Goal: Navigation & Orientation: Find specific page/section

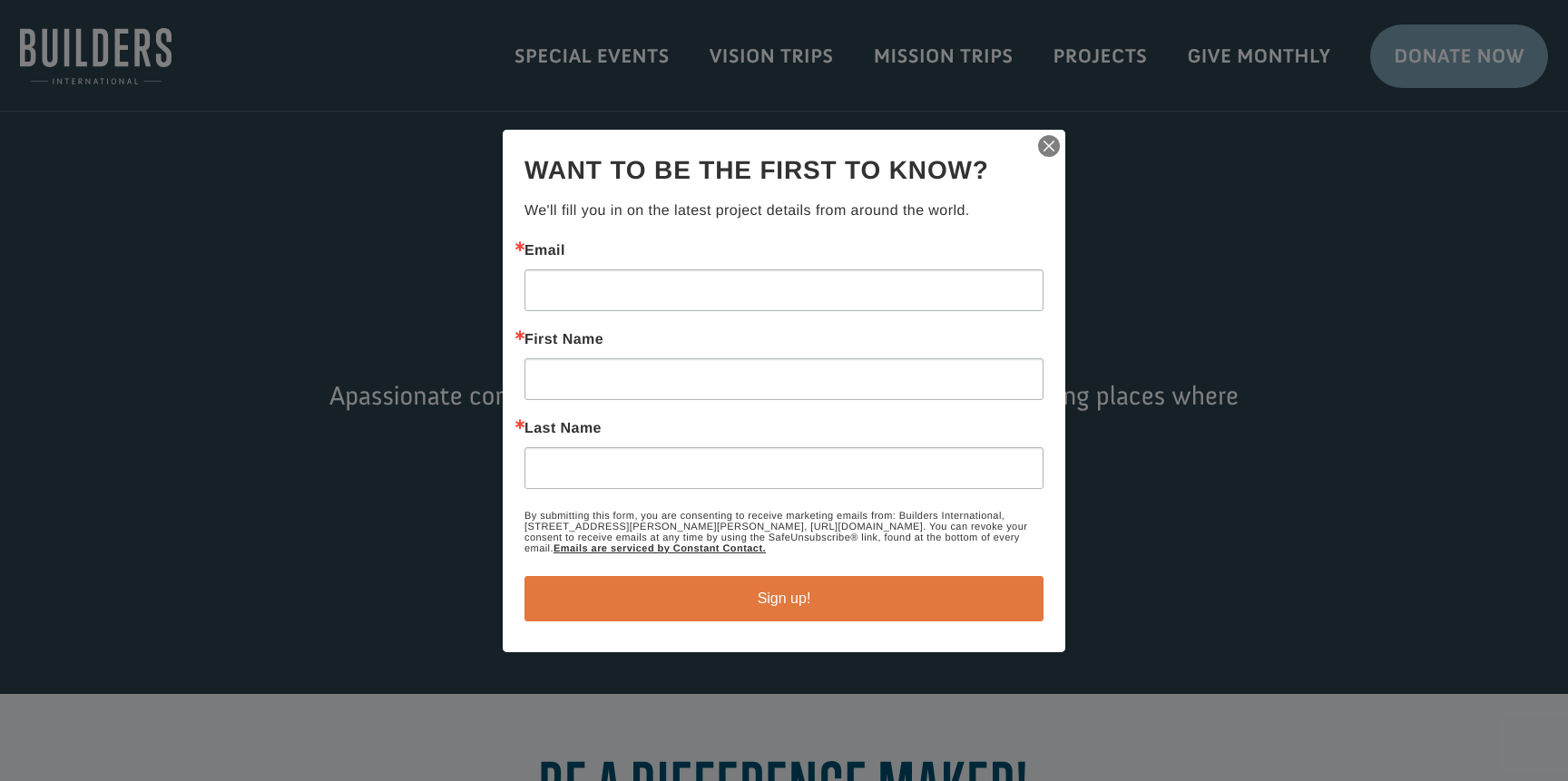
click at [1049, 149] on img "button" at bounding box center [1049, 146] width 26 height 26
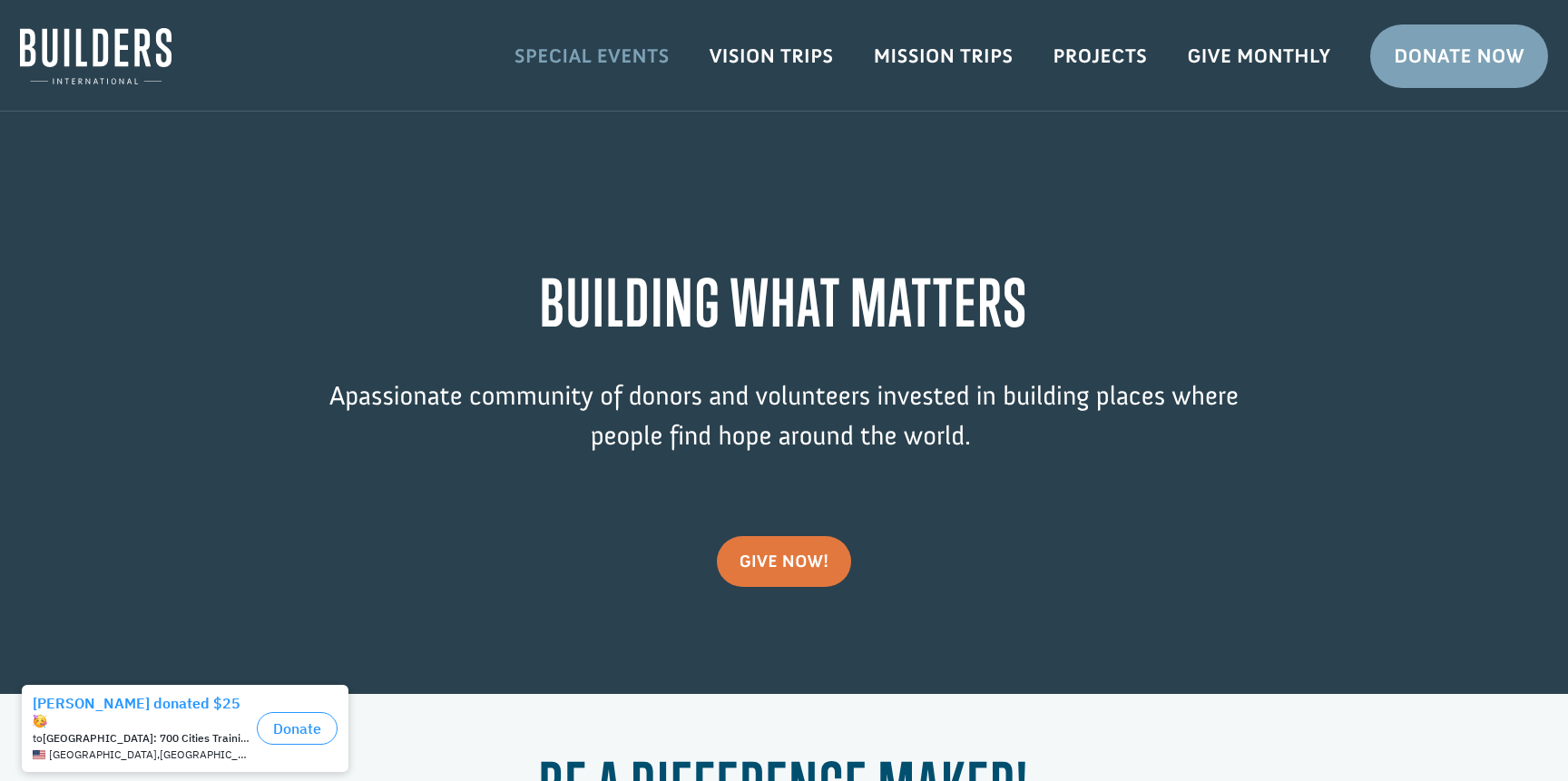
click at [611, 56] on link "Special Events" at bounding box center [592, 55] width 196 height 52
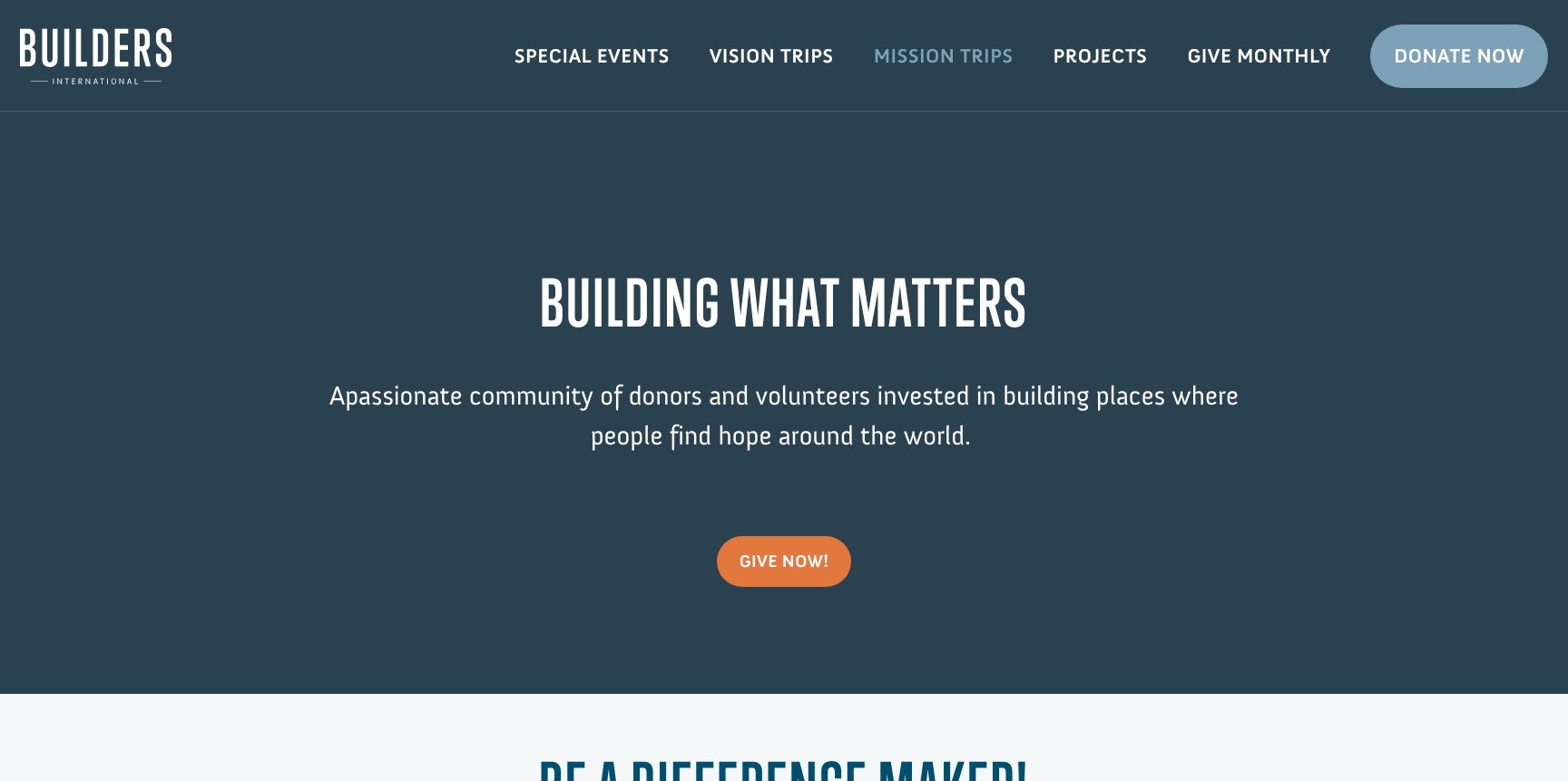
click at [944, 51] on link "Mission Trips" at bounding box center [944, 55] width 180 height 52
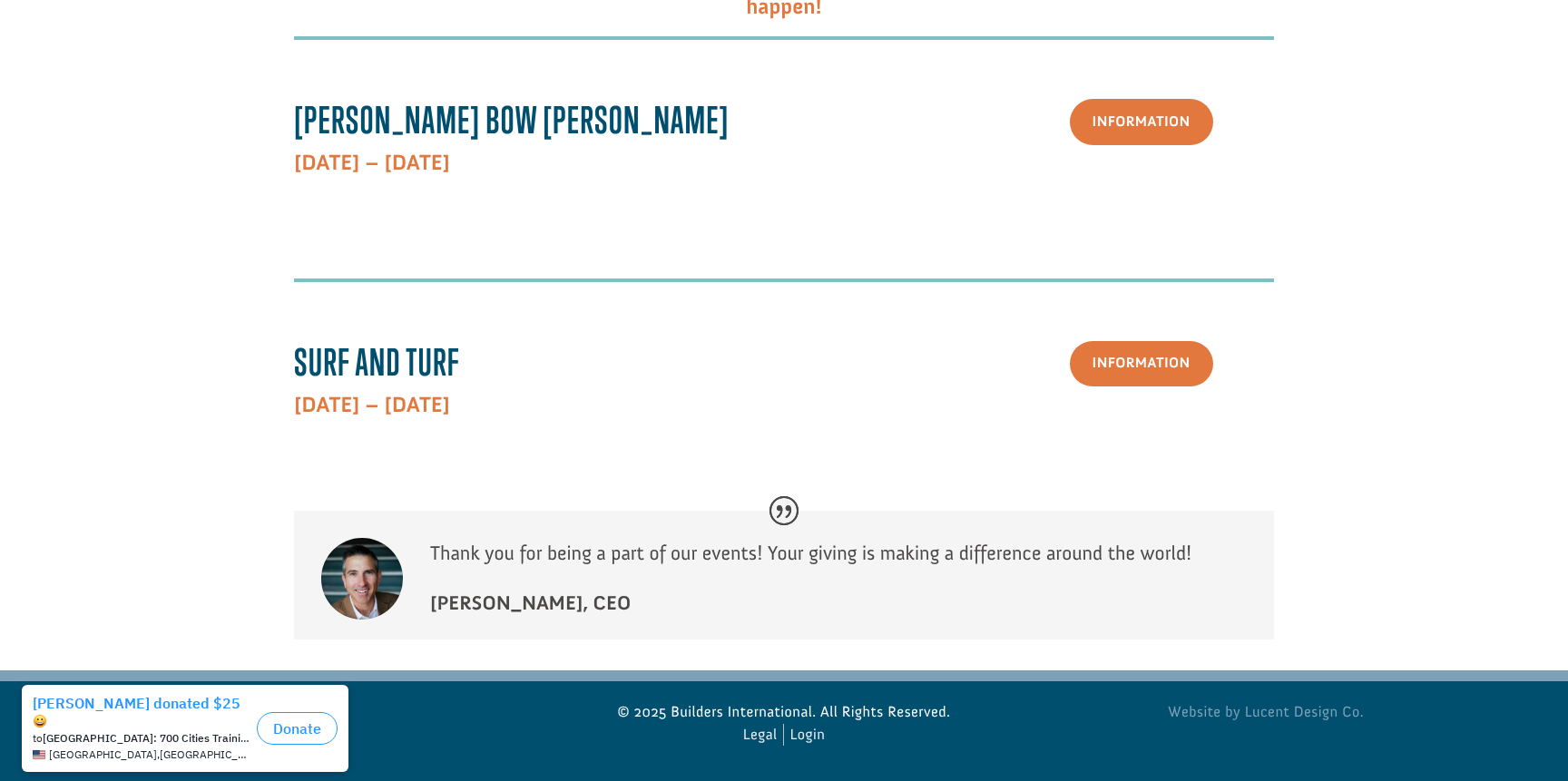
scroll to position [499, 0]
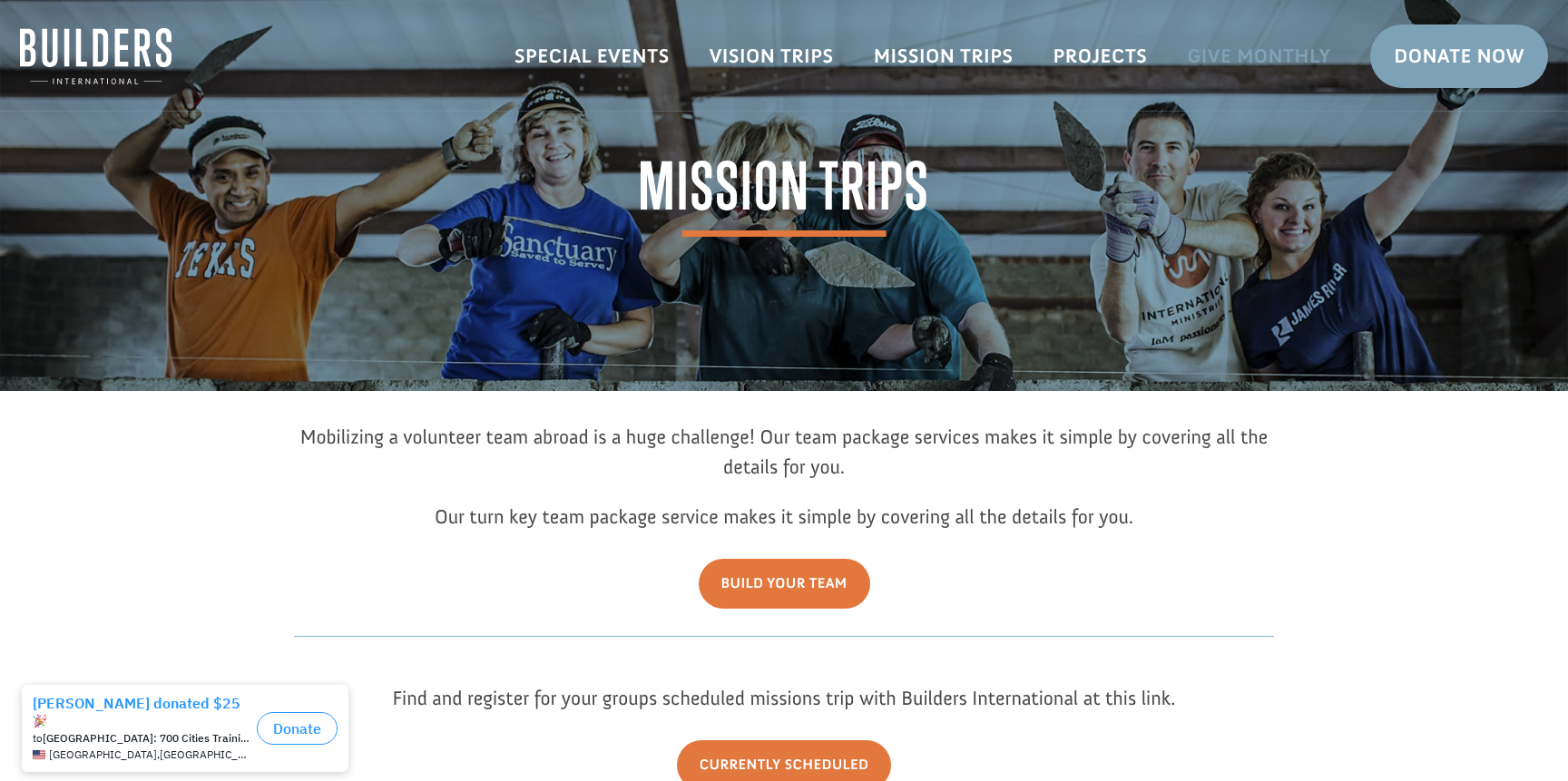
click at [1233, 44] on link "Give Monthly" at bounding box center [1259, 55] width 184 height 52
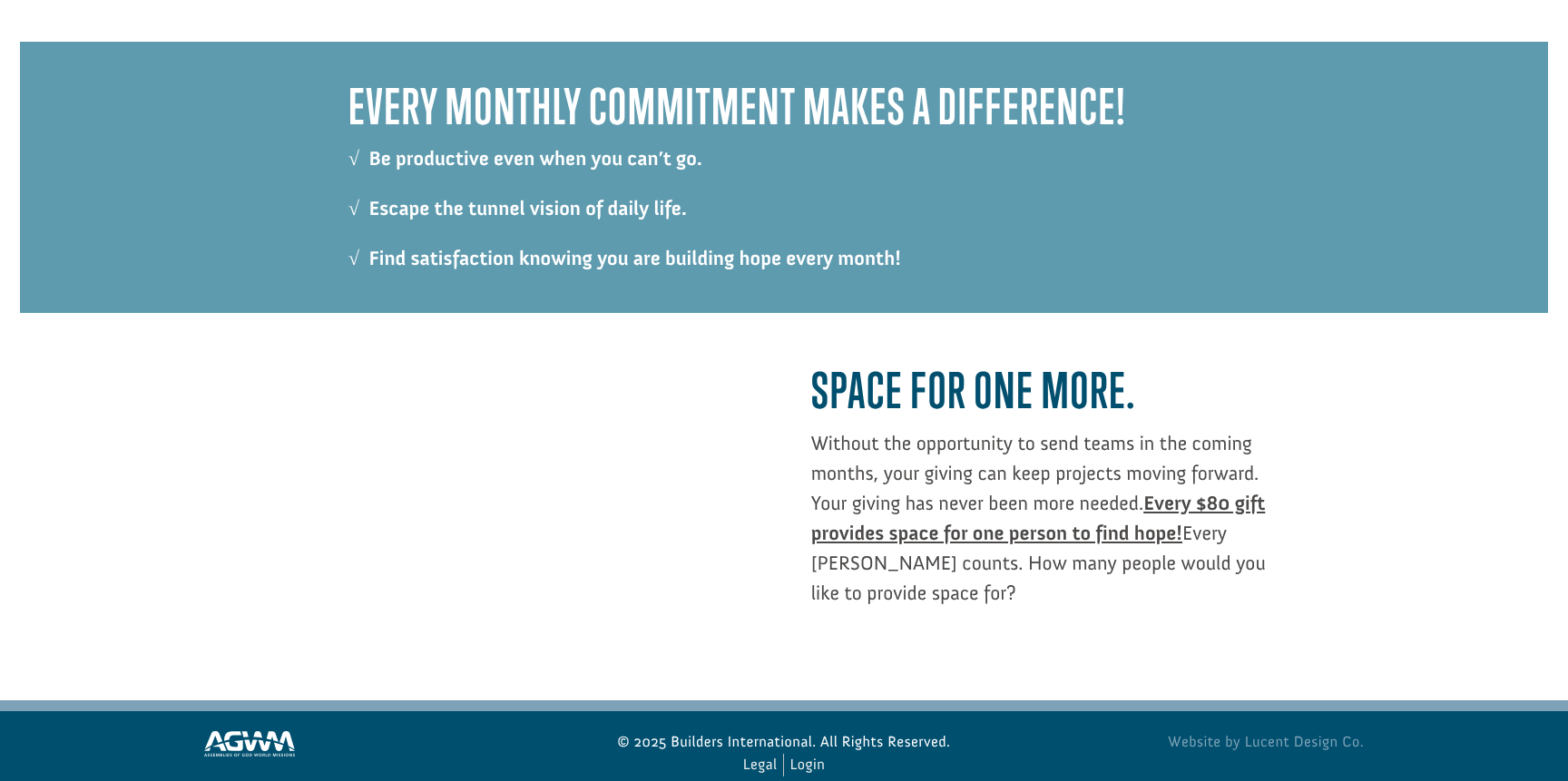
scroll to position [1840, 0]
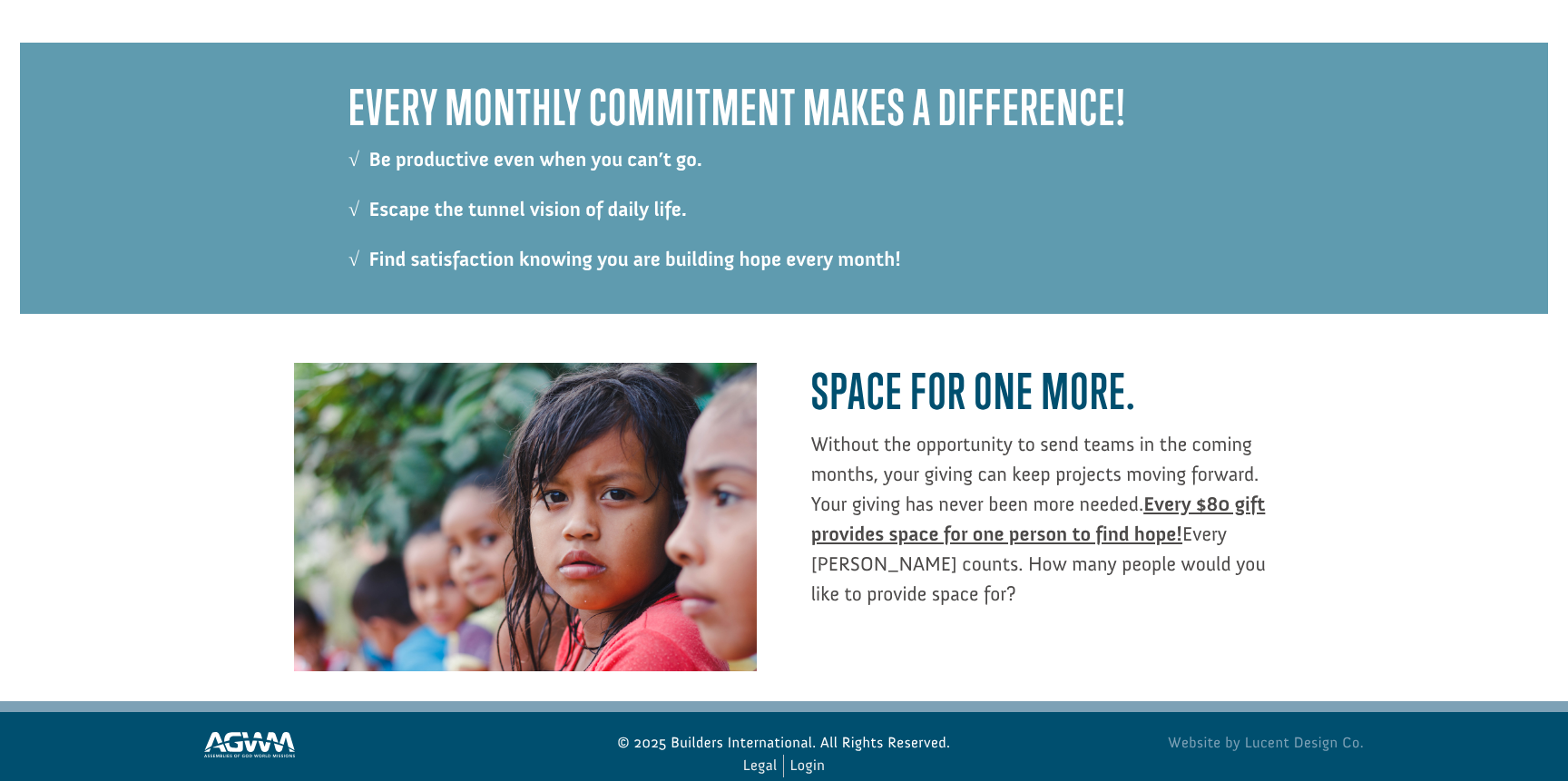
click at [169, 555] on div "SPACE FOR ONE MORE. Without the opportunity to send teams in the coming months,…" at bounding box center [783, 508] width 1528 height 387
